Goal: Find specific page/section: Find specific page/section

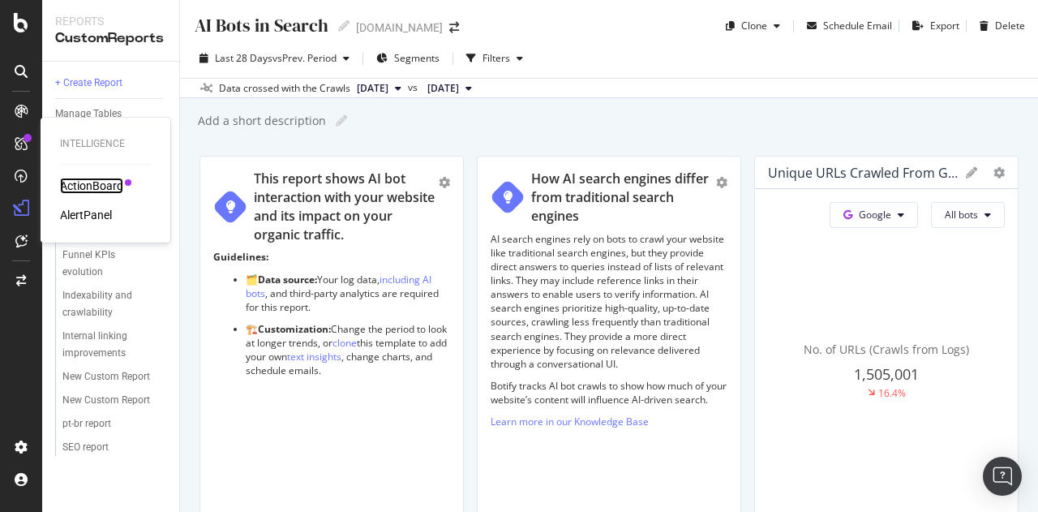
click at [78, 180] on div "ActionBoard" at bounding box center [91, 186] width 63 height 16
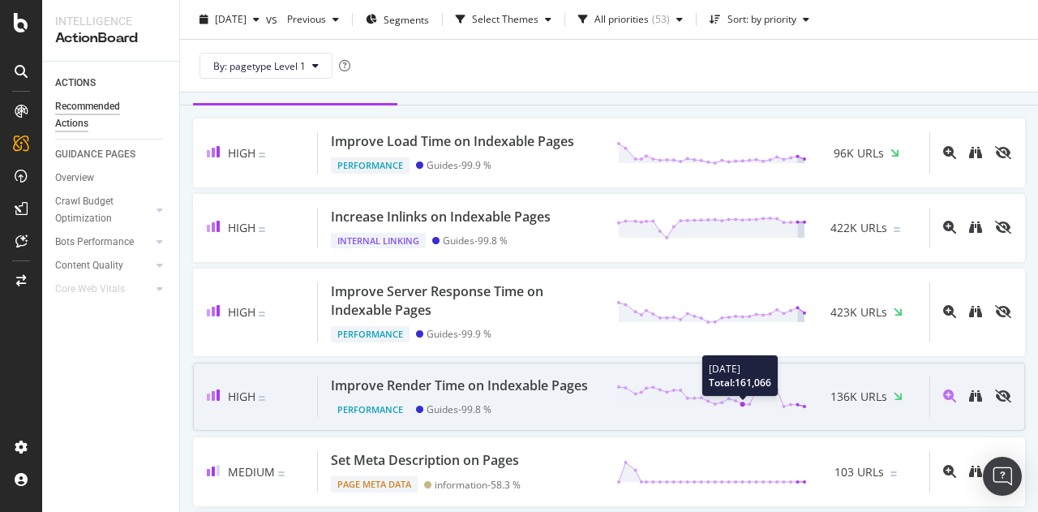
scroll to position [162, 0]
